Goal: Check status: Check status

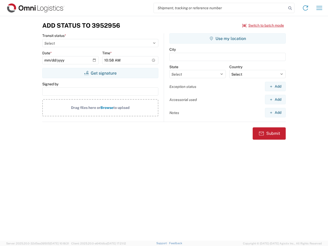
click at [220, 8] on input "search" at bounding box center [220, 8] width 133 height 10
click at [290, 8] on icon at bounding box center [289, 8] width 7 height 7
click at [305, 8] on icon at bounding box center [305, 8] width 8 height 8
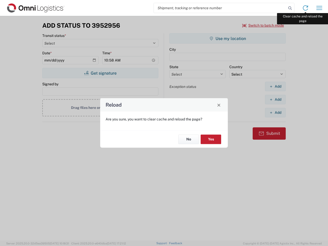
click at [319, 8] on div "Reload Are you sure, you want to clear cache and reload the page? No Yes" at bounding box center [164, 123] width 328 height 246
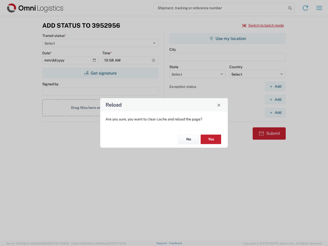
click at [263, 25] on div "Reload Are you sure, you want to clear cache and reload the page? No Yes" at bounding box center [164, 123] width 328 height 246
click at [100, 73] on div "Reload Are you sure, you want to clear cache and reload the page? No Yes" at bounding box center [164, 123] width 328 height 246
click at [227, 38] on div "Reload Are you sure, you want to clear cache and reload the page? No Yes" at bounding box center [164, 123] width 328 height 246
click at [275, 86] on div "Reload Are you sure, you want to clear cache and reload the page? No Yes" at bounding box center [164, 123] width 328 height 246
click at [275, 99] on div "Reload Are you sure, you want to clear cache and reload the page? No Yes" at bounding box center [164, 123] width 328 height 246
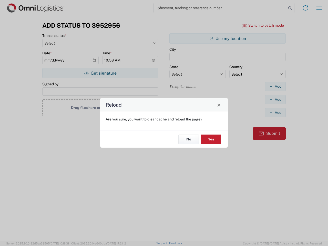
click at [275, 112] on div "Reload Are you sure, you want to clear cache and reload the page? No Yes" at bounding box center [164, 123] width 328 height 246
